Goal: Task Accomplishment & Management: Use online tool/utility

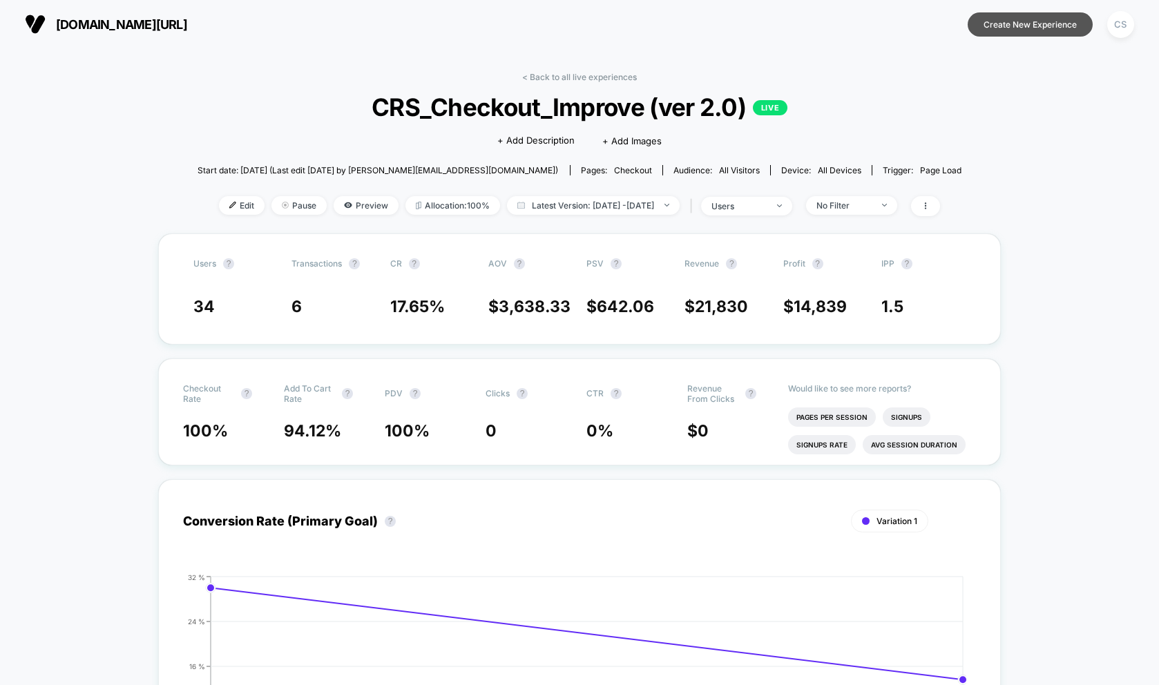
click at [1025, 30] on button "Create New Experience" at bounding box center [1030, 24] width 125 height 24
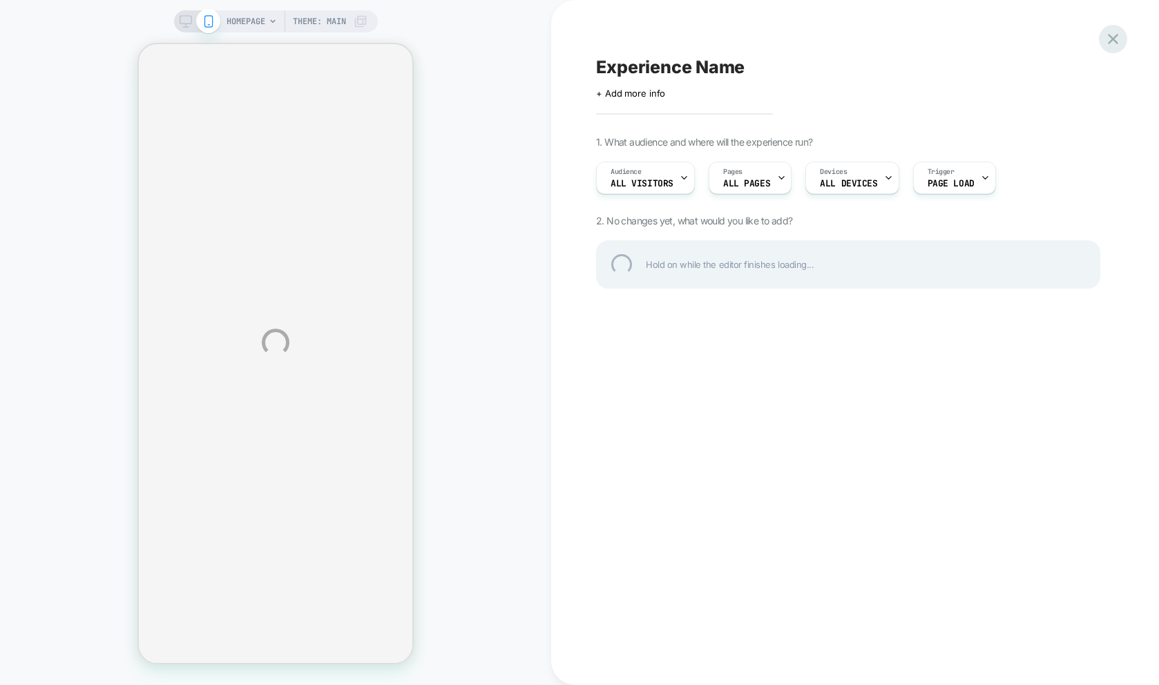
click at [1111, 41] on div at bounding box center [1113, 39] width 28 height 28
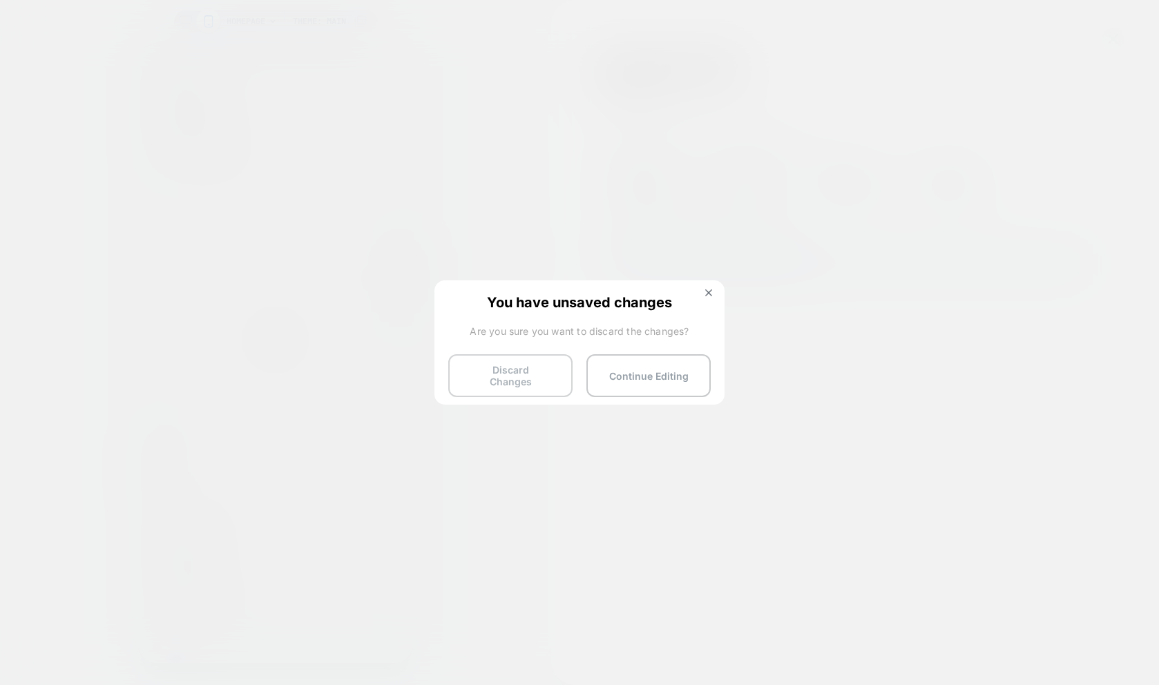
click at [527, 381] on button "Discard Changes" at bounding box center [510, 375] width 124 height 43
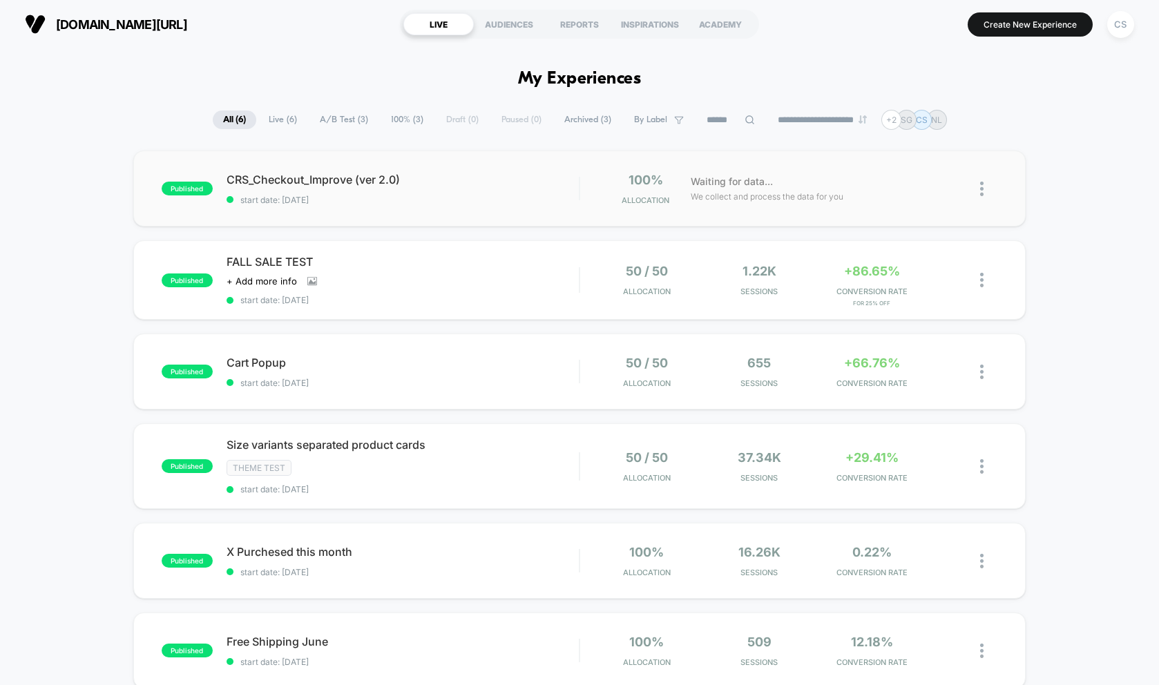
click at [379, 212] on div "published CRS_Checkout_Improve (ver 2.0) start date: 04/10/2025 100% Allocation…" at bounding box center [579, 189] width 892 height 76
